Goal: Task Accomplishment & Management: Complete application form

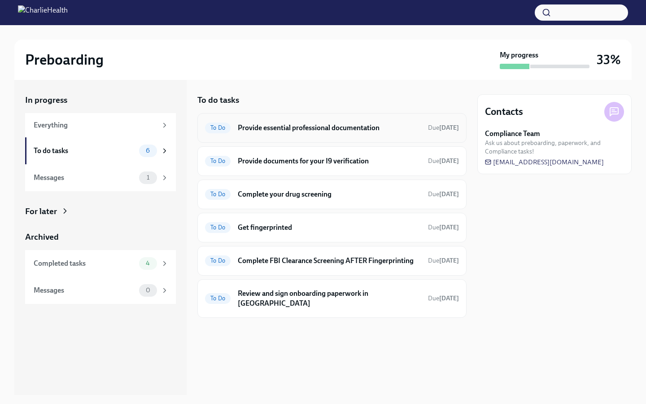
click at [380, 134] on div "To Do Provide essential professional documentation Due [DATE]" at bounding box center [332, 128] width 254 height 14
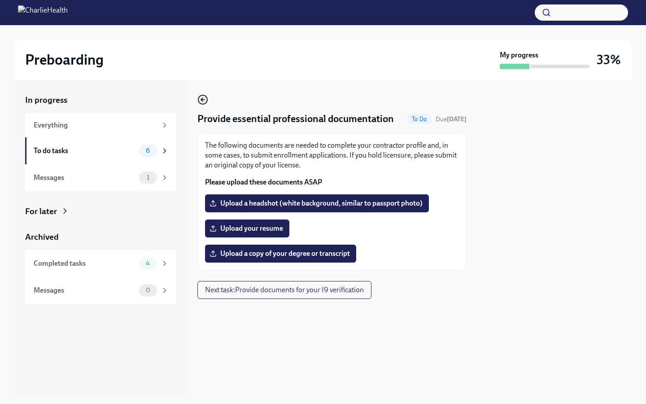
click at [202, 95] on circle "button" at bounding box center [202, 99] width 9 height 9
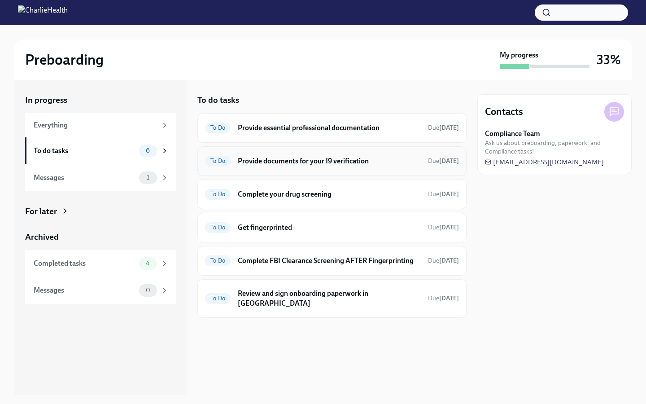
click at [305, 166] on div "To Do Provide documents for your I9 verification Due [DATE]" at bounding box center [332, 161] width 254 height 14
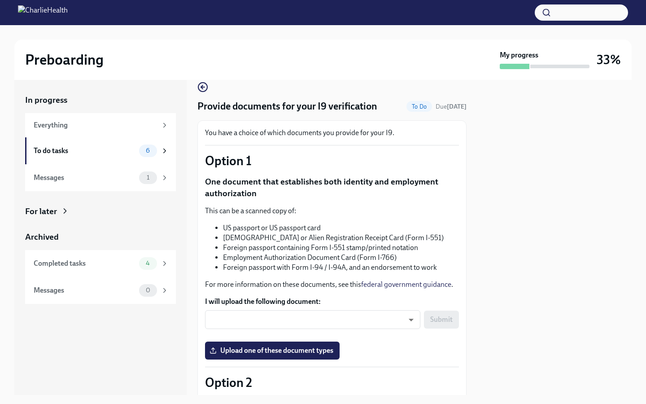
scroll to position [13, 0]
click at [204, 92] on icon "button" at bounding box center [202, 86] width 11 height 11
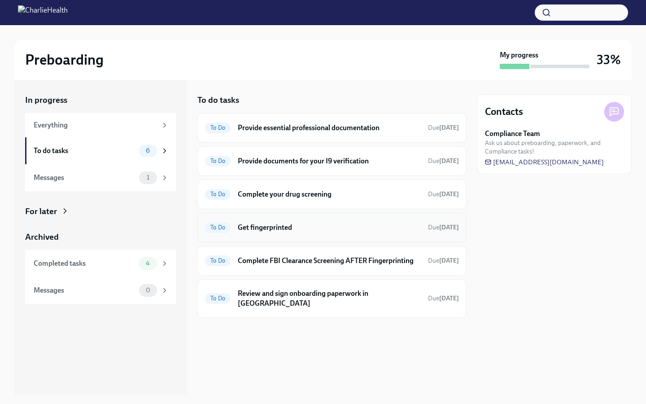
click at [347, 224] on h6 "Get fingerprinted" at bounding box center [329, 228] width 183 height 10
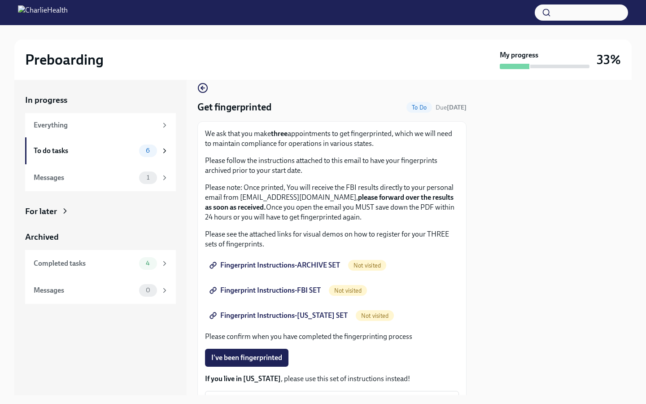
scroll to position [4, 0]
